Goal: Transaction & Acquisition: Purchase product/service

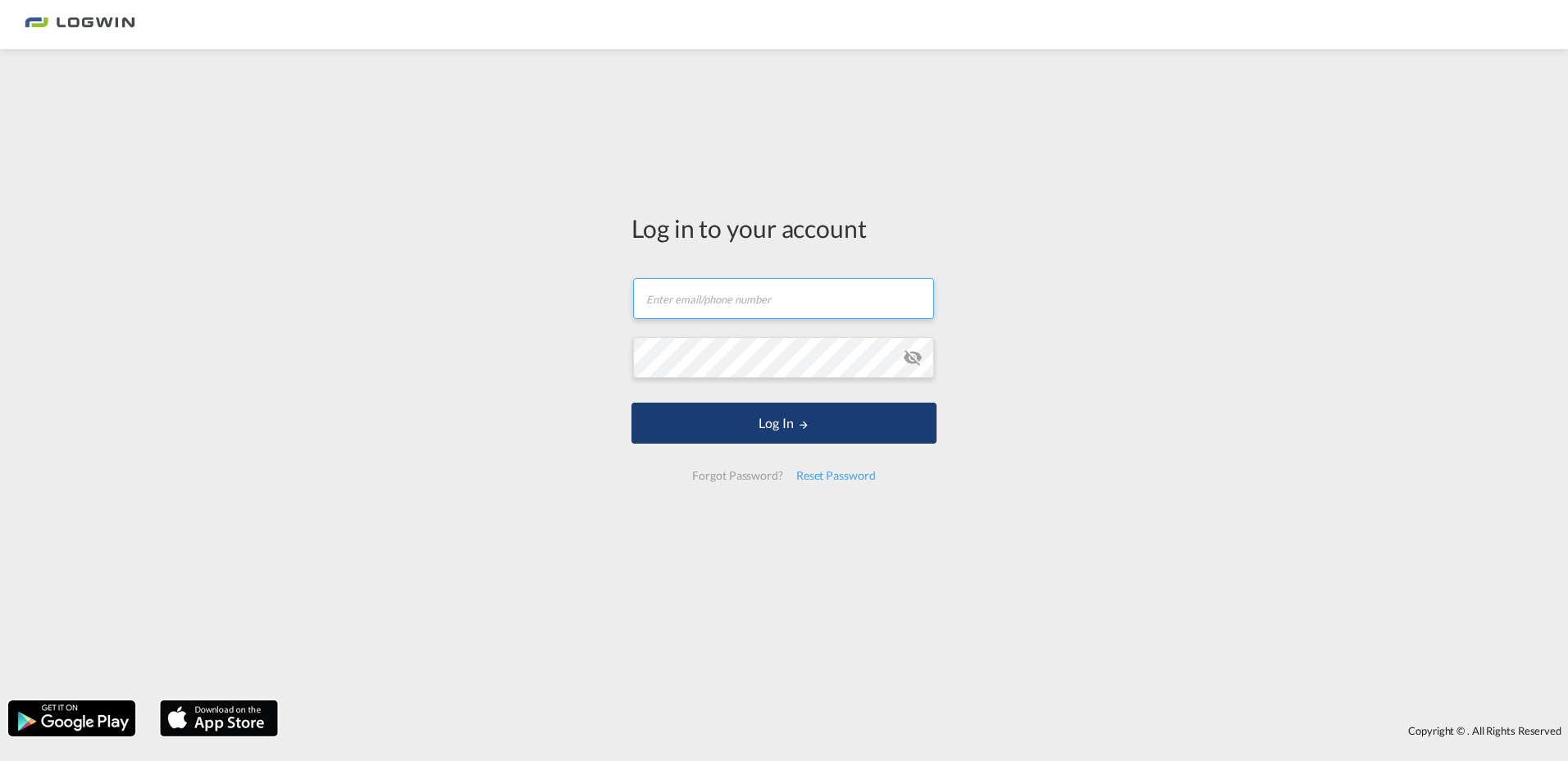
type input "[PERSON_NAME][EMAIL_ADDRESS][PERSON_NAME][DOMAIN_NAME]"
click at [774, 432] on button "Log In" at bounding box center [783, 423] width 305 height 41
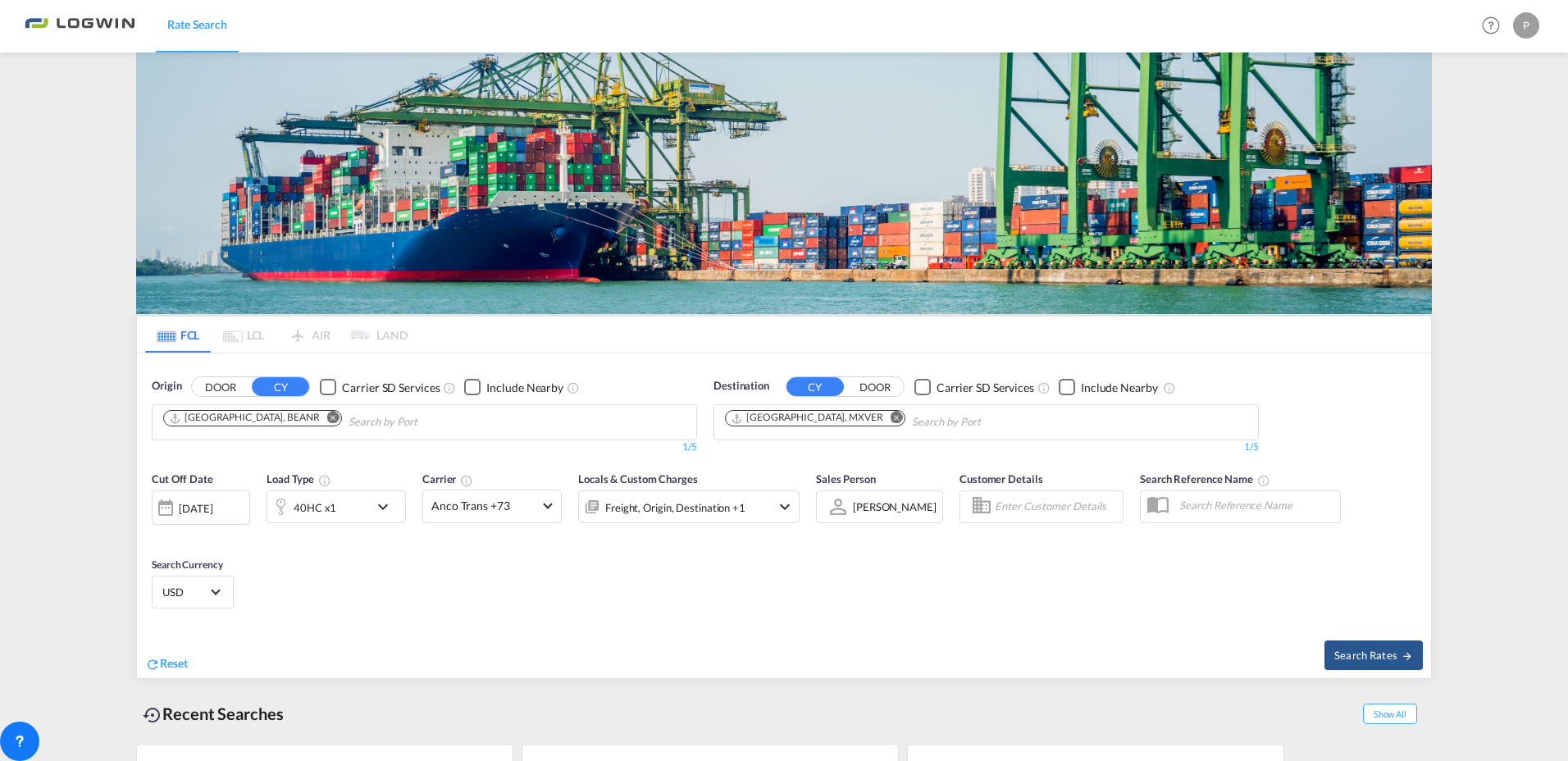
click at [890, 411] on md-icon "Remove" at bounding box center [896, 417] width 12 height 12
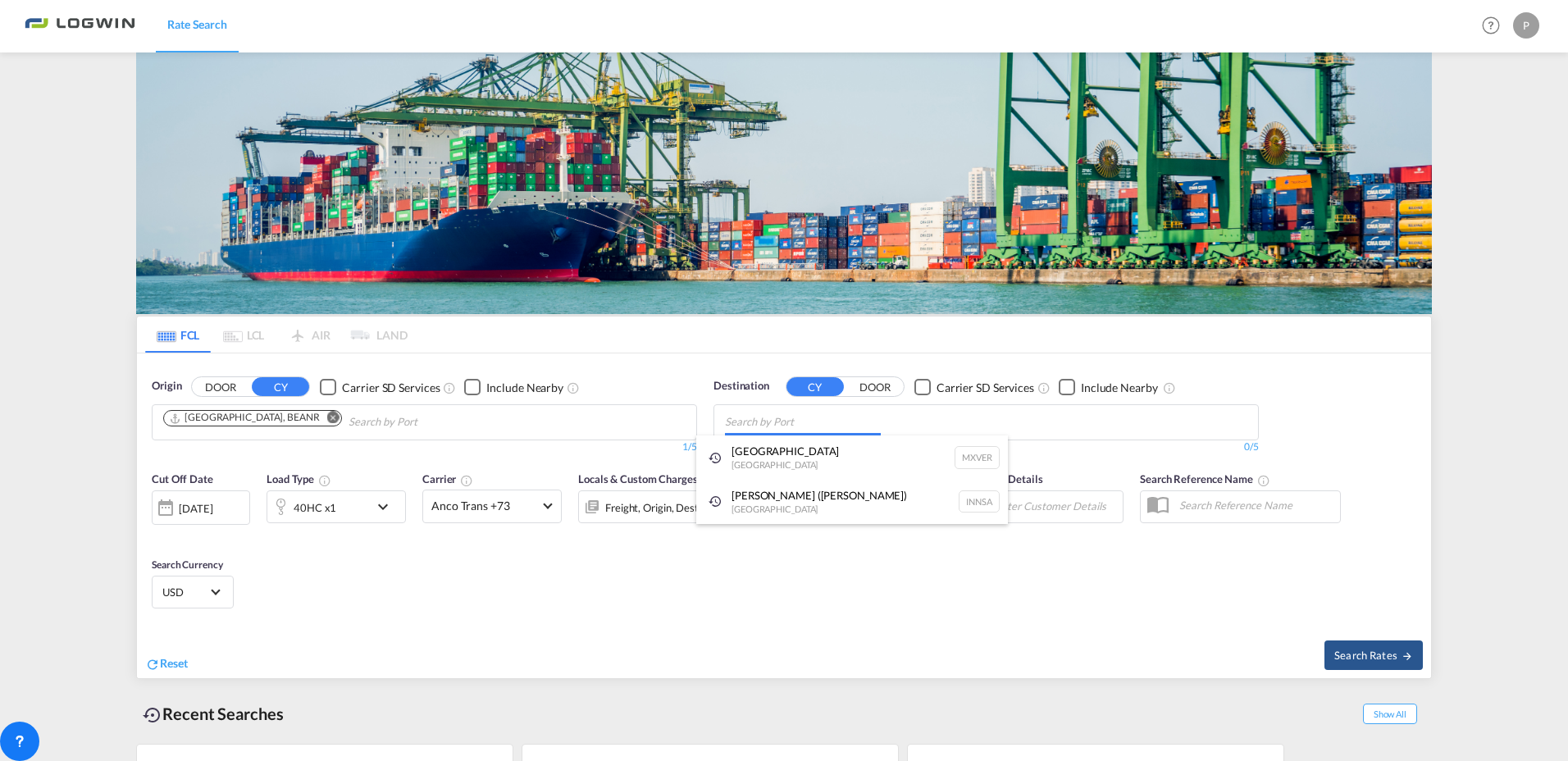
click at [794, 430] on body "Rate Search Rate Search Help Resources Product Release P My Profile Logout FCL …" at bounding box center [784, 380] width 1568 height 761
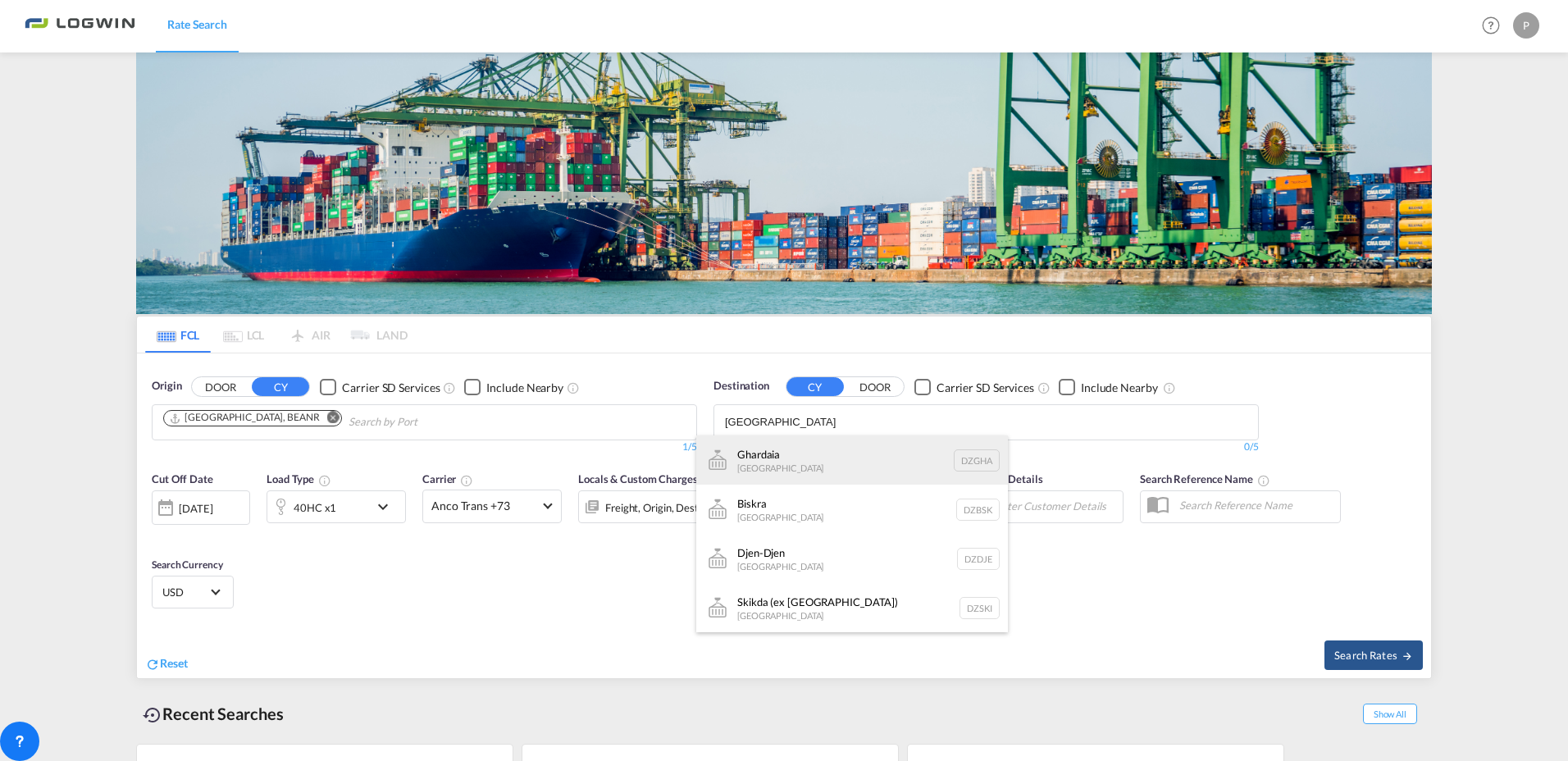
type input "[GEOGRAPHIC_DATA]"
click at [192, 378] on button "DOOR" at bounding box center [221, 387] width 58 height 19
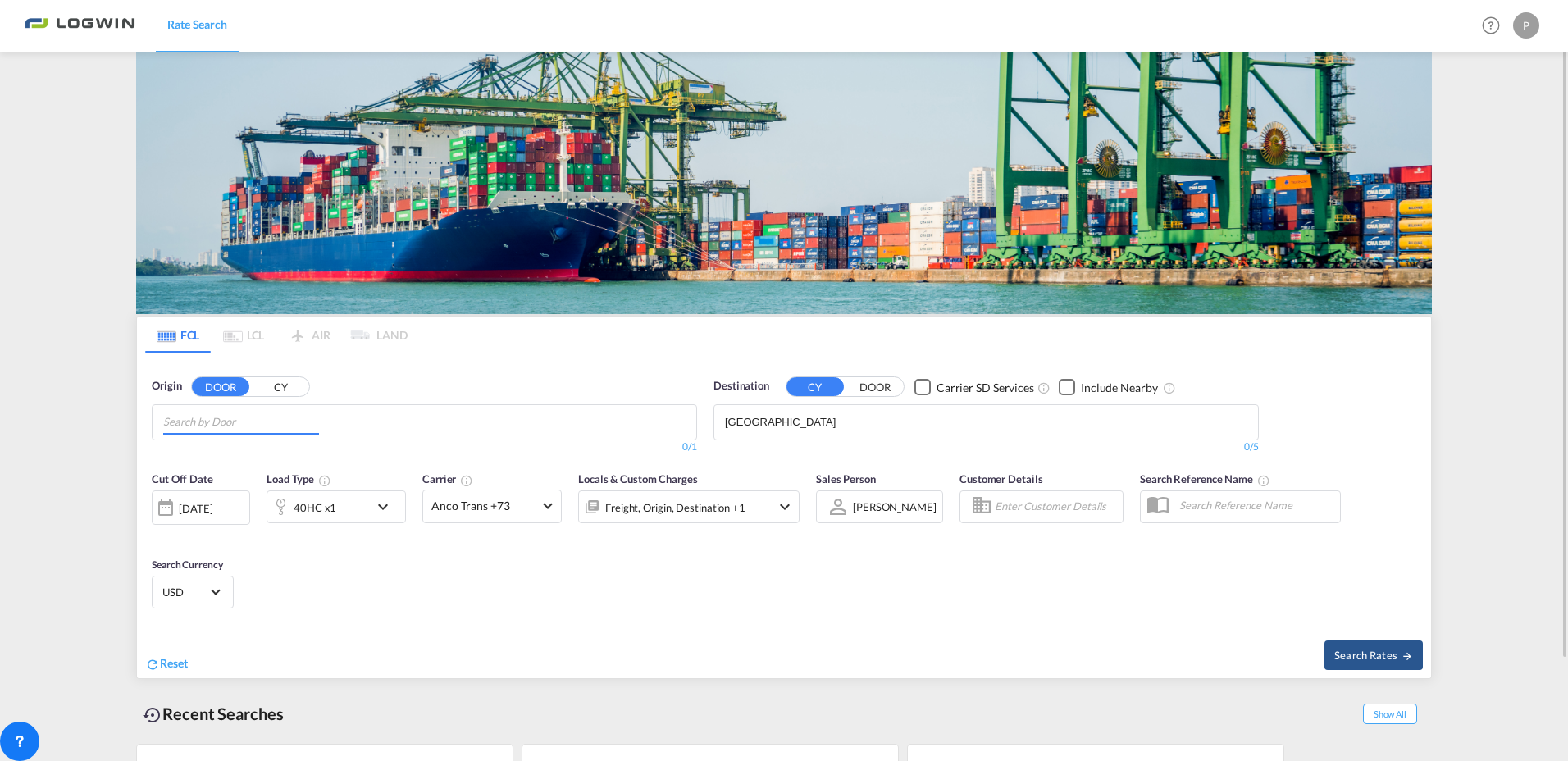
click at [456, 421] on md-chips at bounding box center [424, 423] width 544 height 34
type input "n"
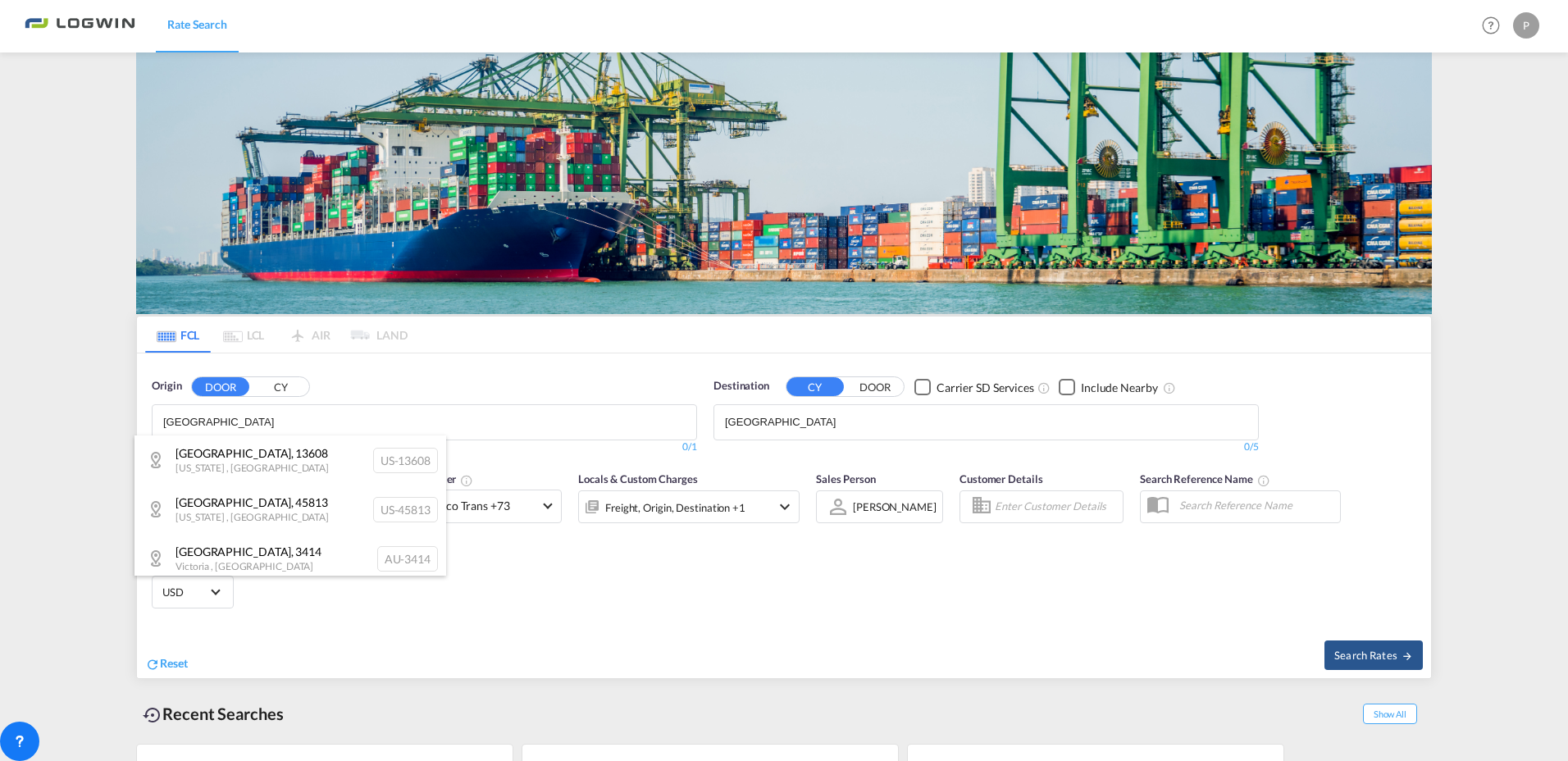
type input "[GEOGRAPHIC_DATA]"
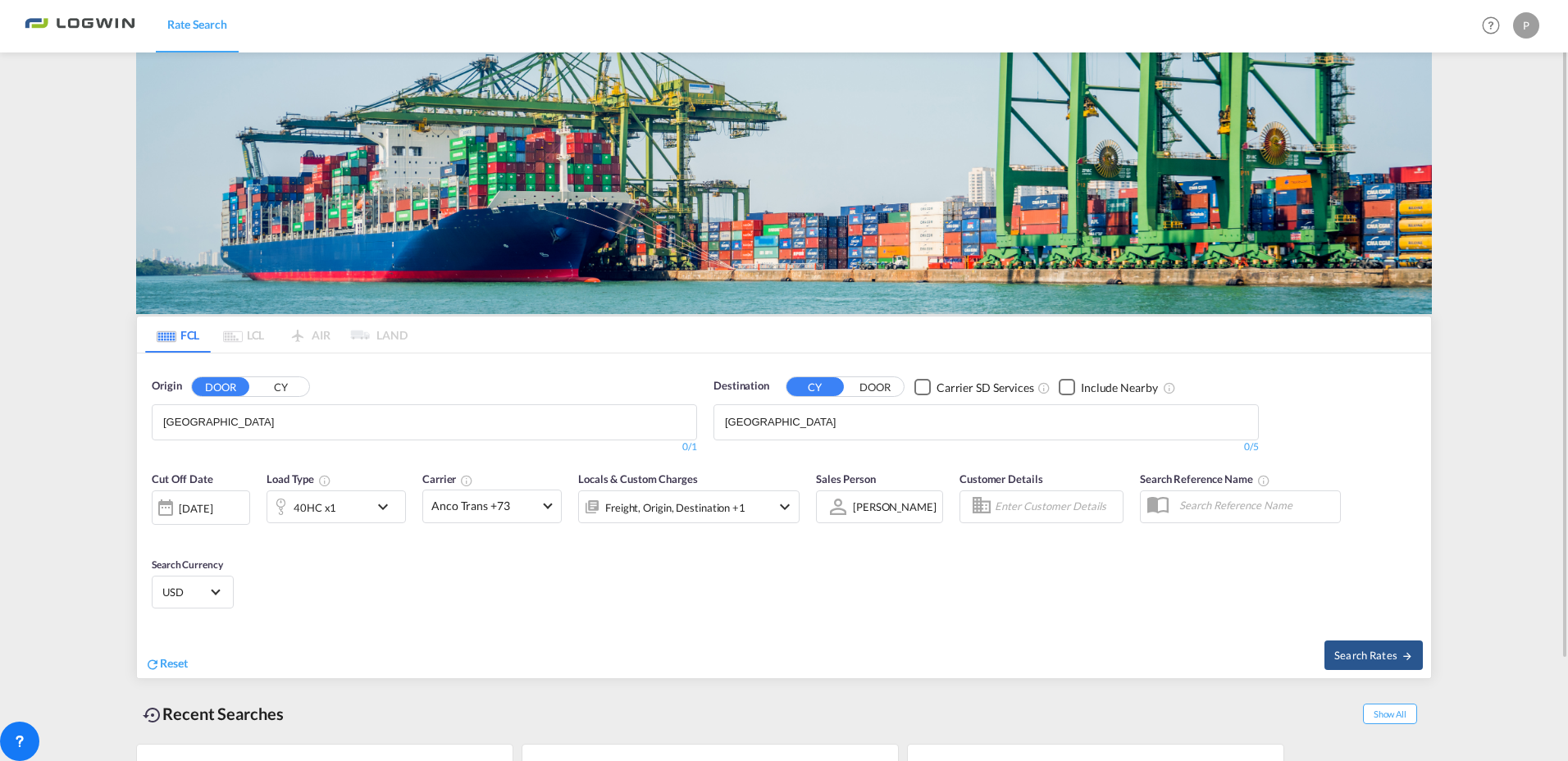
click at [281, 387] on button "CY" at bounding box center [280, 387] width 58 height 19
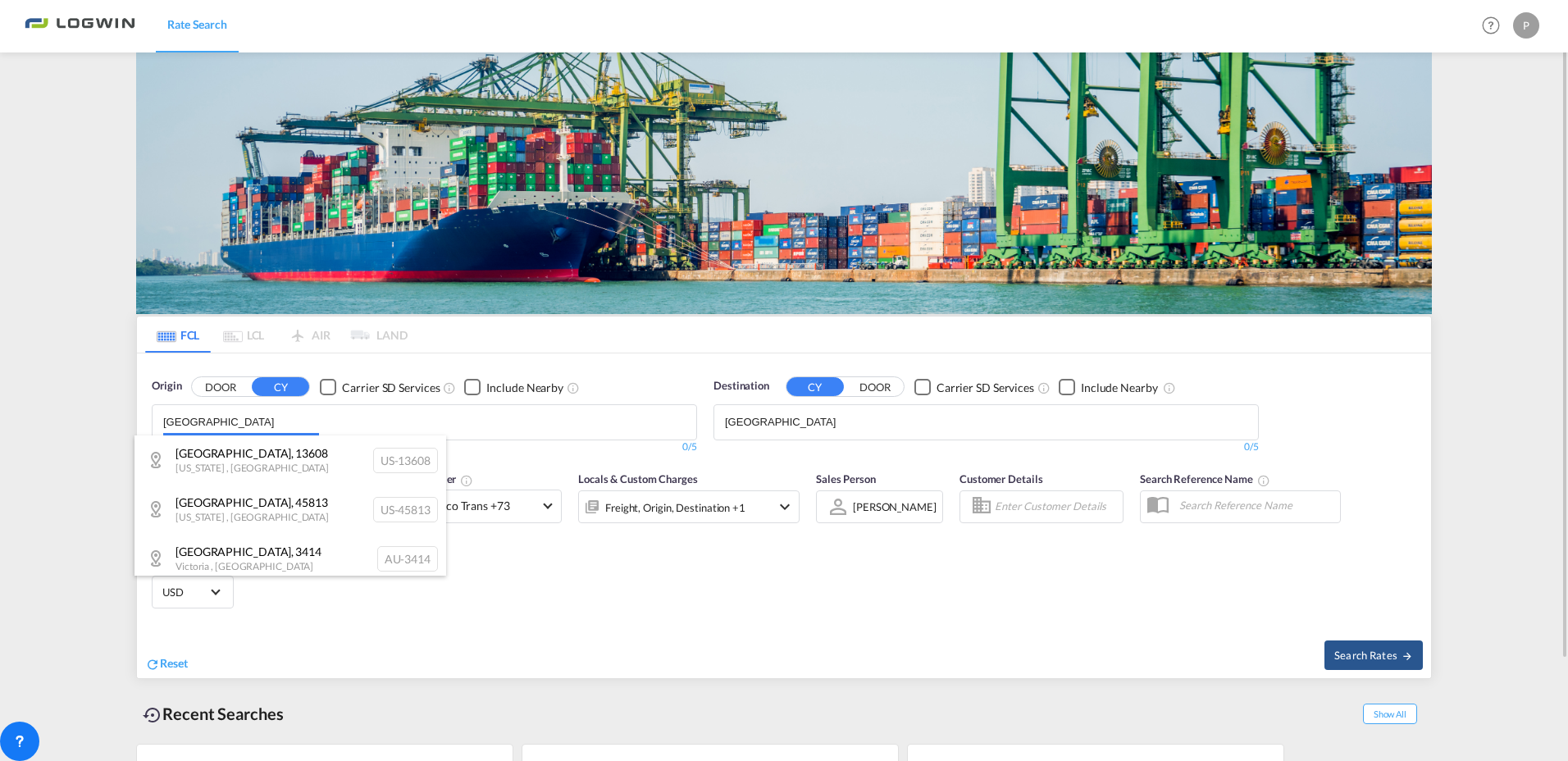
click at [294, 420] on body "Rate Search Rate Search Help Resources Product Release P My Profile Logout FCL …" at bounding box center [784, 380] width 1568 height 761
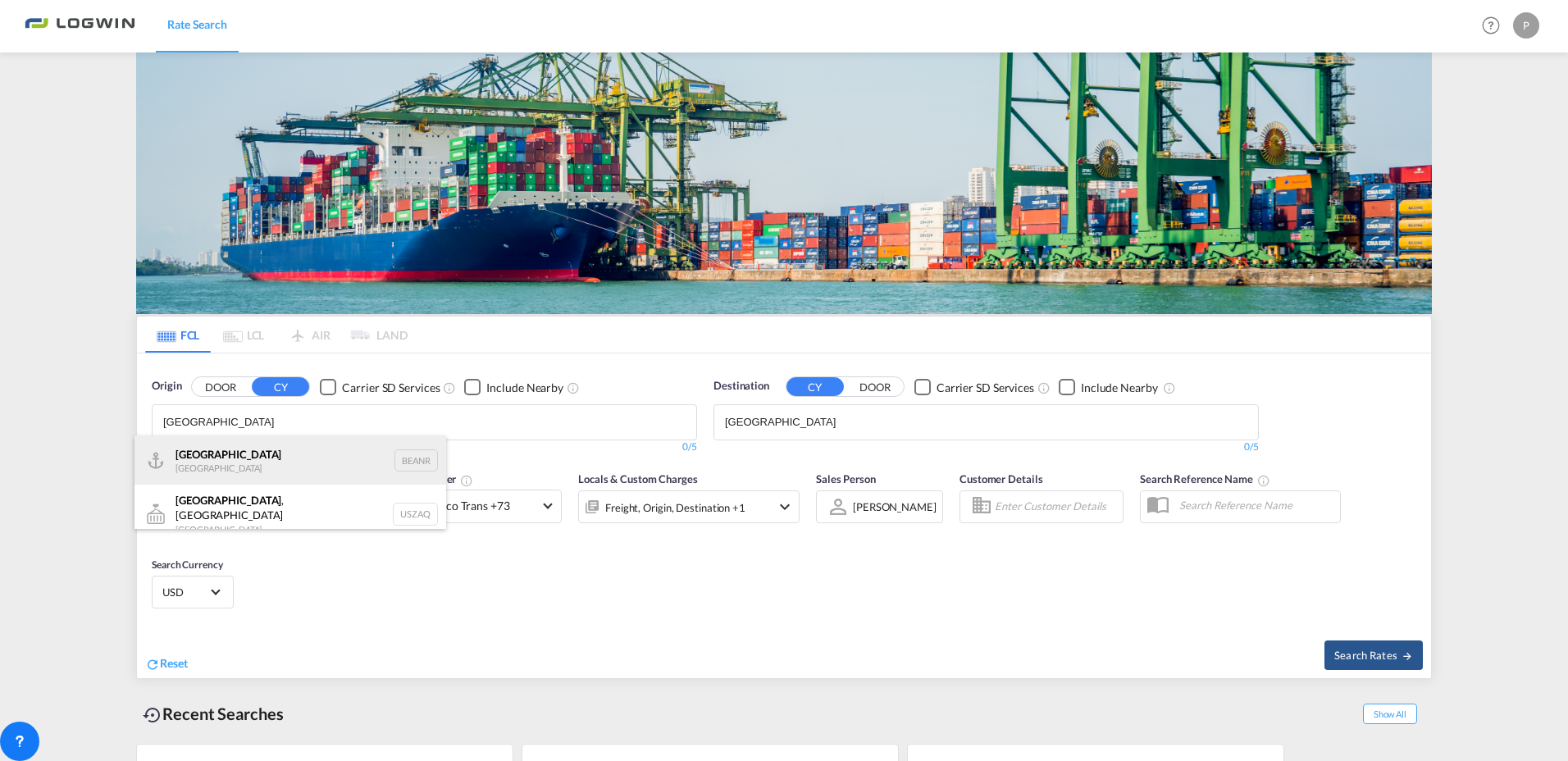
click at [394, 463] on div "Antwerp [GEOGRAPHIC_DATA] BEANR" at bounding box center [290, 460] width 312 height 49
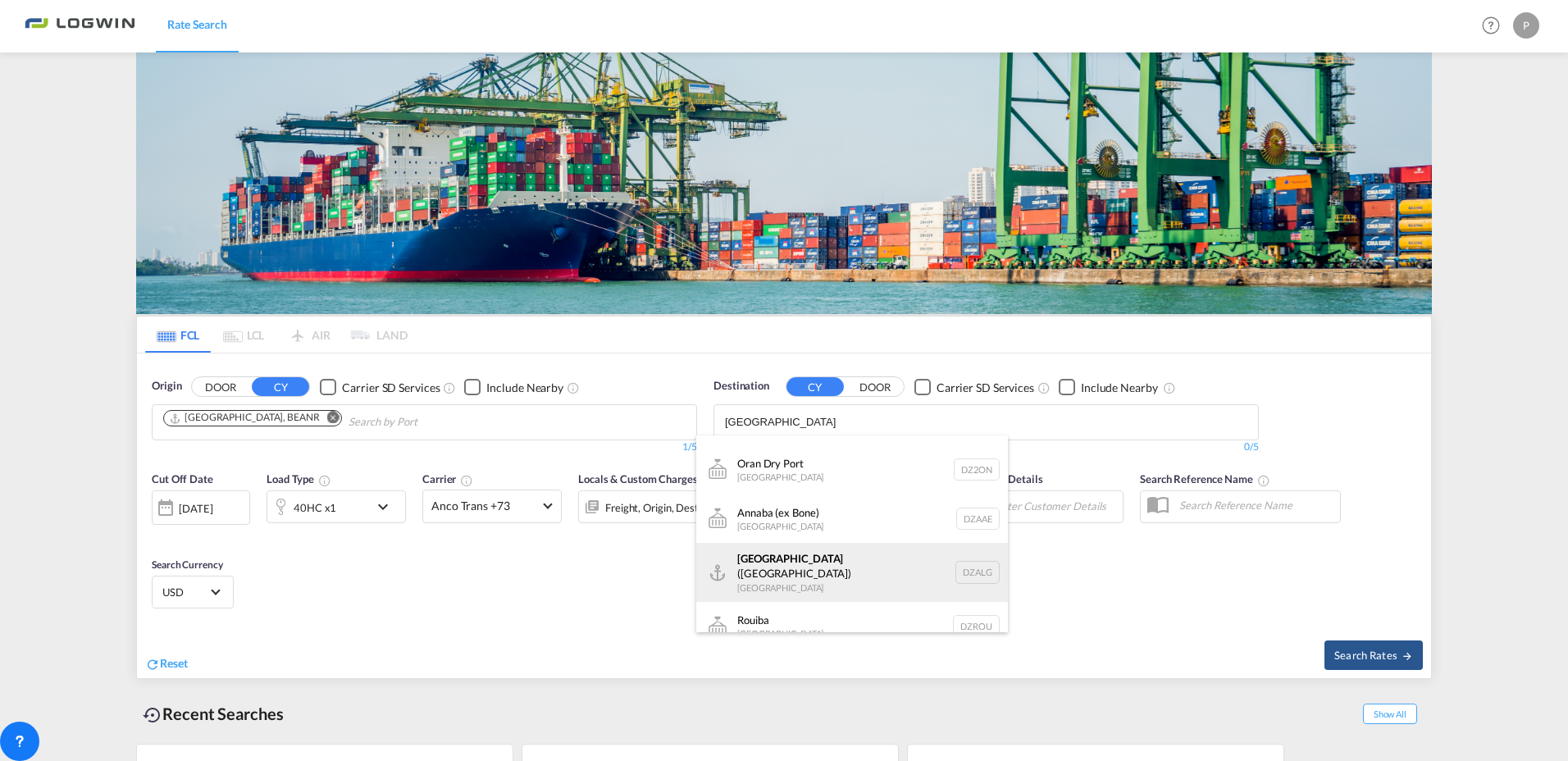
scroll to position [411, 0]
click at [860, 560] on div "[GEOGRAPHIC_DATA] ([GEOGRAPHIC_DATA]) [GEOGRAPHIC_DATA] [GEOGRAPHIC_DATA]" at bounding box center [852, 567] width 312 height 59
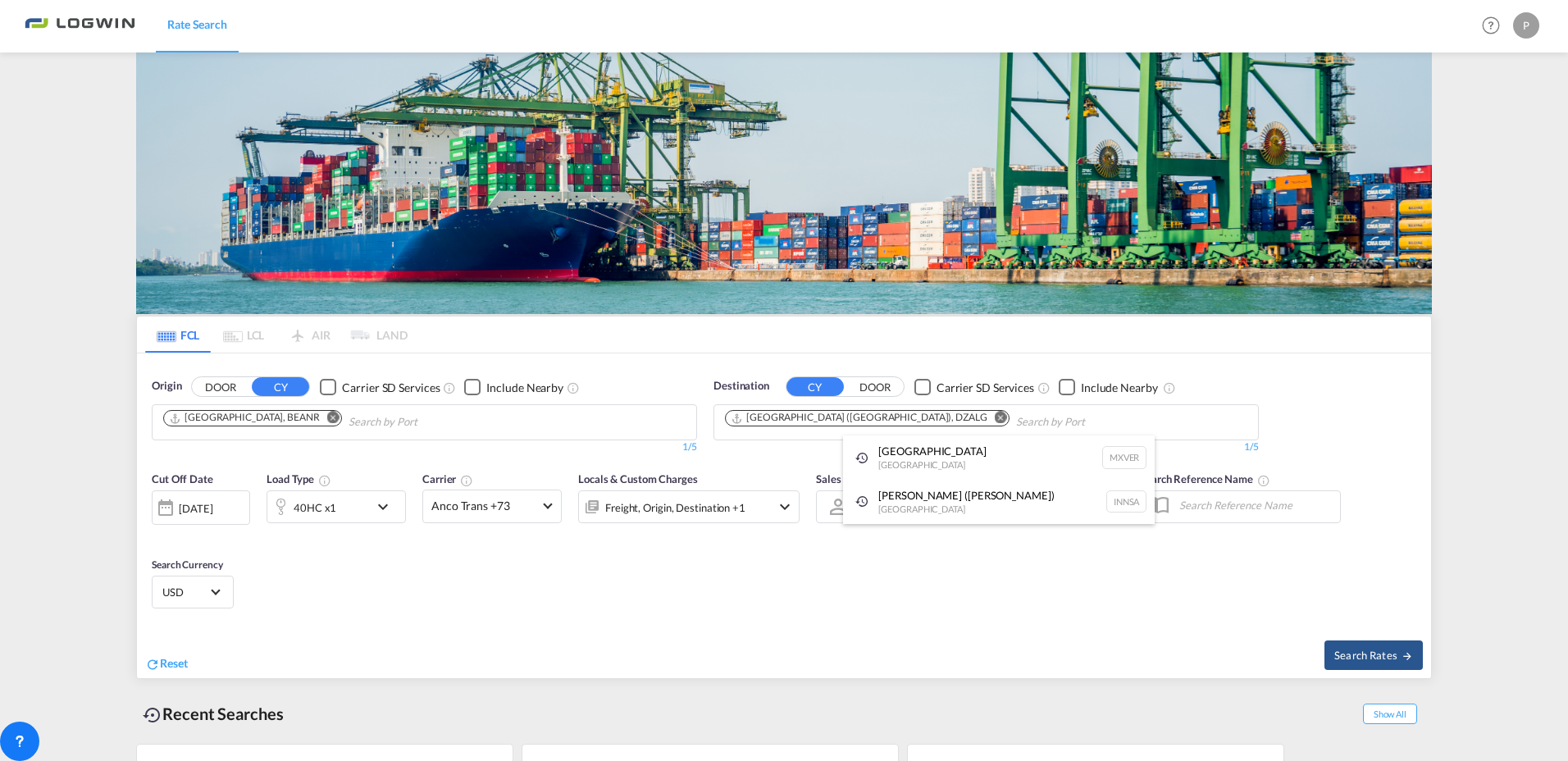
scroll to position [0, 0]
click at [595, 610] on div at bounding box center [784, 380] width 1568 height 761
click at [510, 569] on div "Cut Off Date [DATE] [DATE] Load Type 40HC x1 Carrier Anco Trans +73 Online Rate…" at bounding box center [784, 543] width 1294 height 160
click at [1370, 654] on span "Search Rates" at bounding box center [1374, 655] width 79 height 13
type input "BEANR to DZALG / [DATE]"
